Goal: Information Seeking & Learning: Learn about a topic

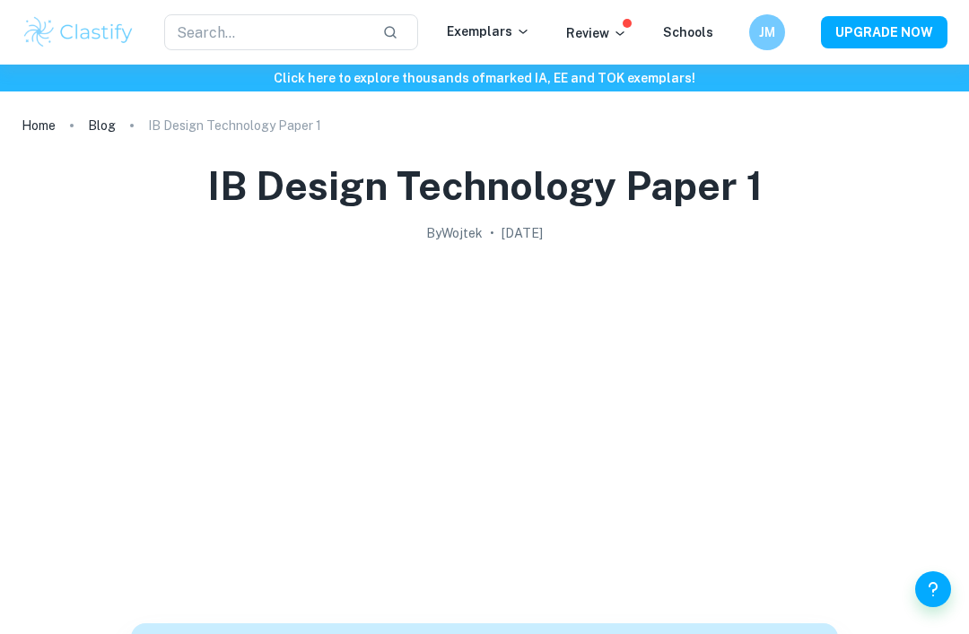
scroll to position [1583, 0]
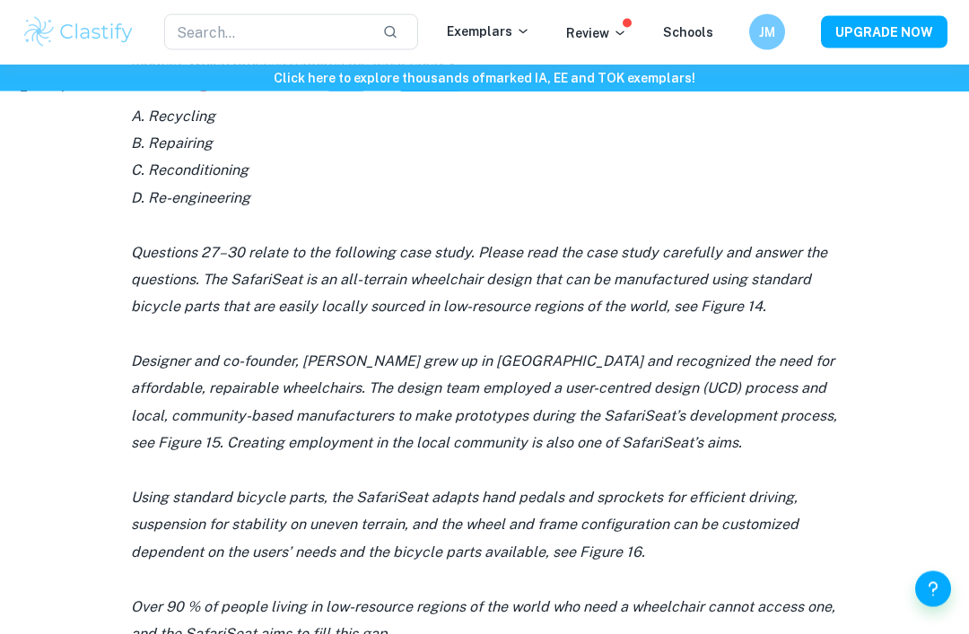
scroll to position [1323, 0]
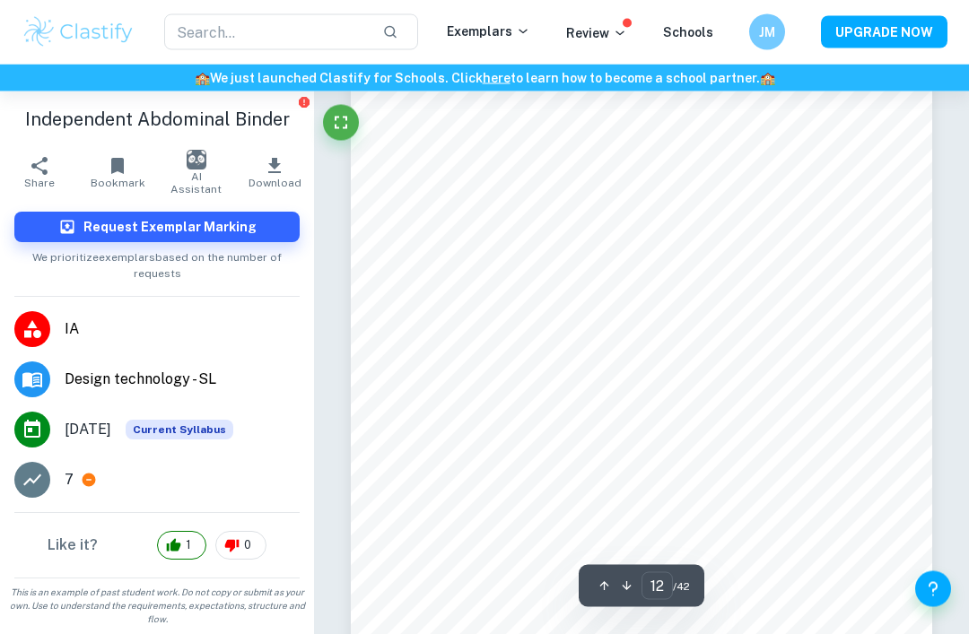
scroll to position [8737, 0]
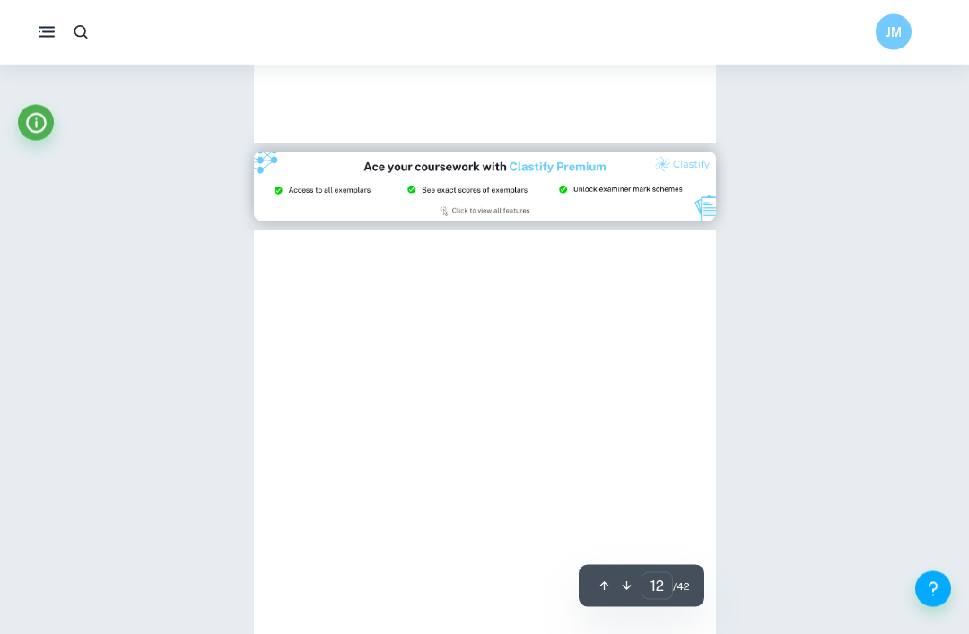
type input "15"
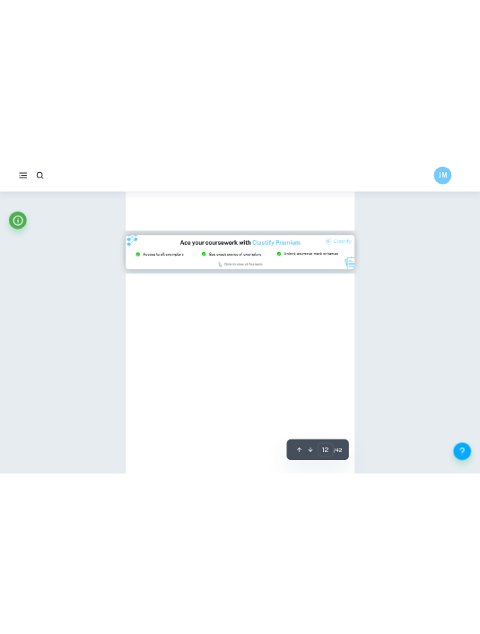
scroll to position [8702, 0]
